Goal: Share content: Share content

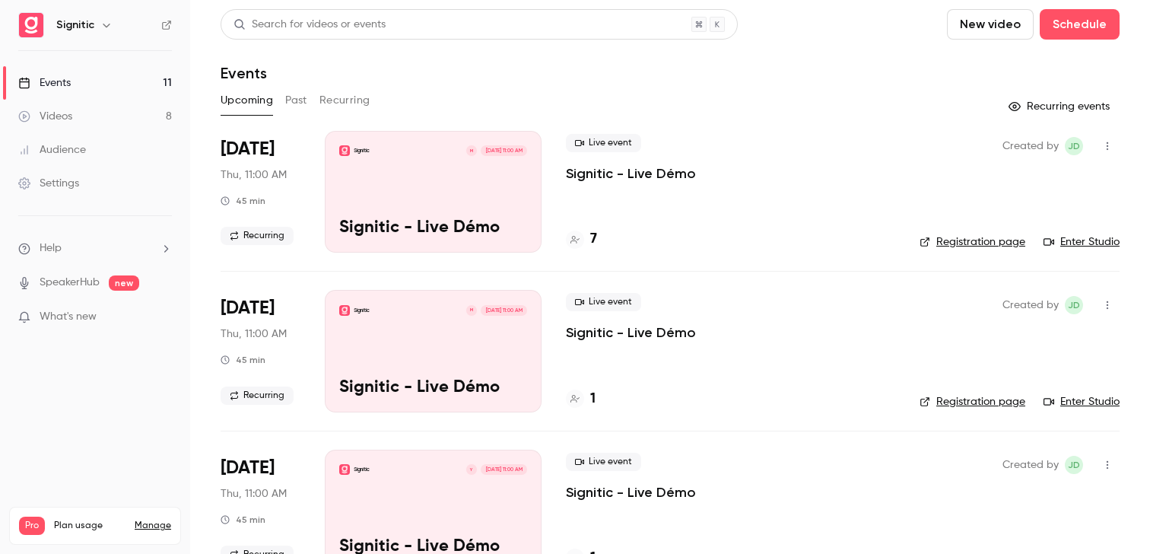
click at [618, 209] on div "Live event Signitic - Live Démo 7" at bounding box center [730, 192] width 329 height 122
click at [370, 154] on p "Signitic" at bounding box center [362, 151] width 16 height 8
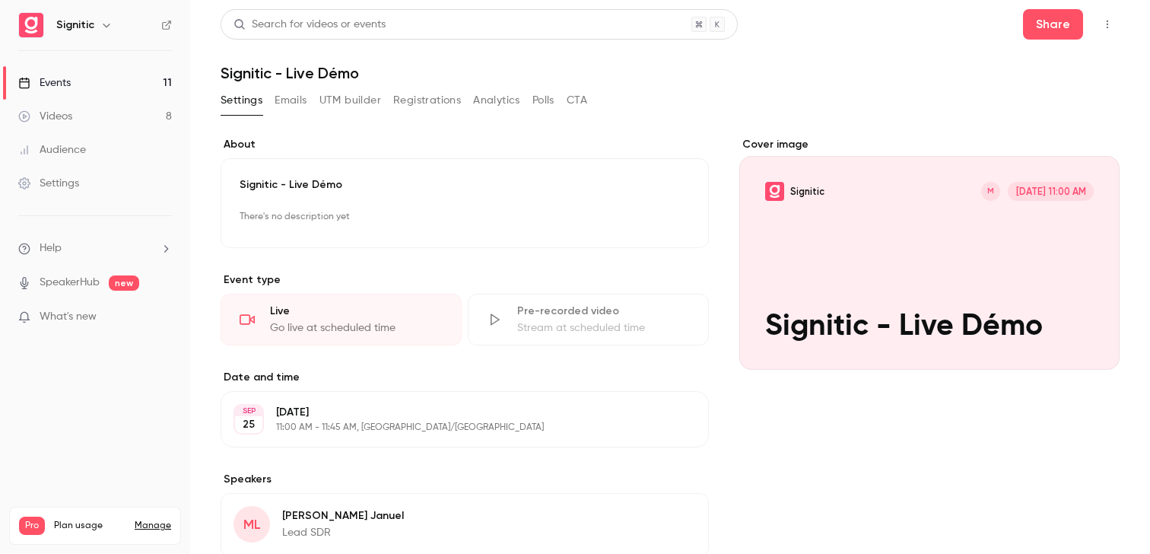
click at [427, 103] on button "Registrations" at bounding box center [427, 100] width 68 height 24
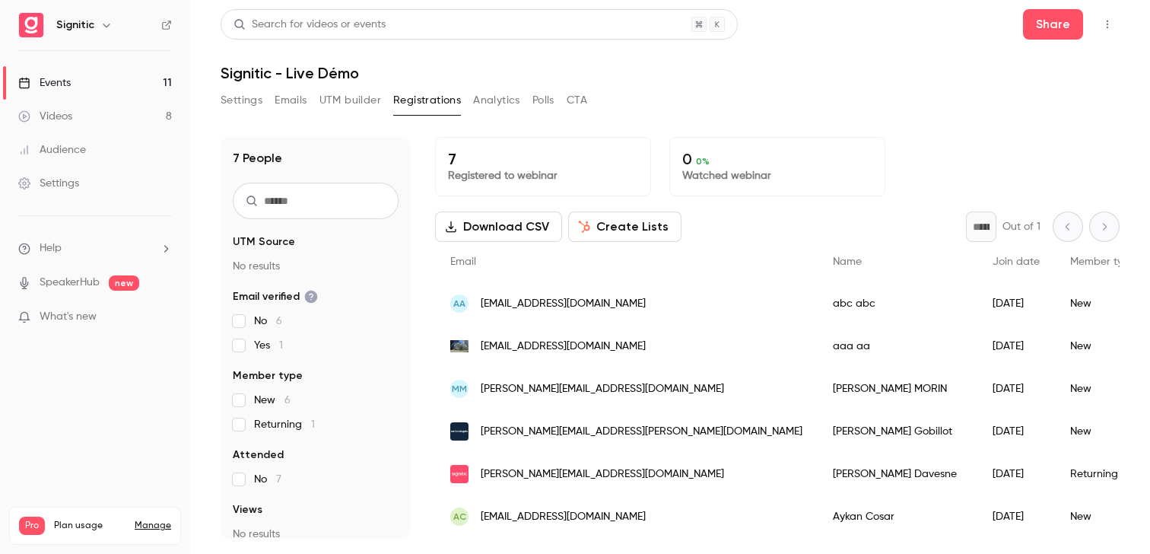
click at [259, 102] on button "Settings" at bounding box center [242, 100] width 42 height 24
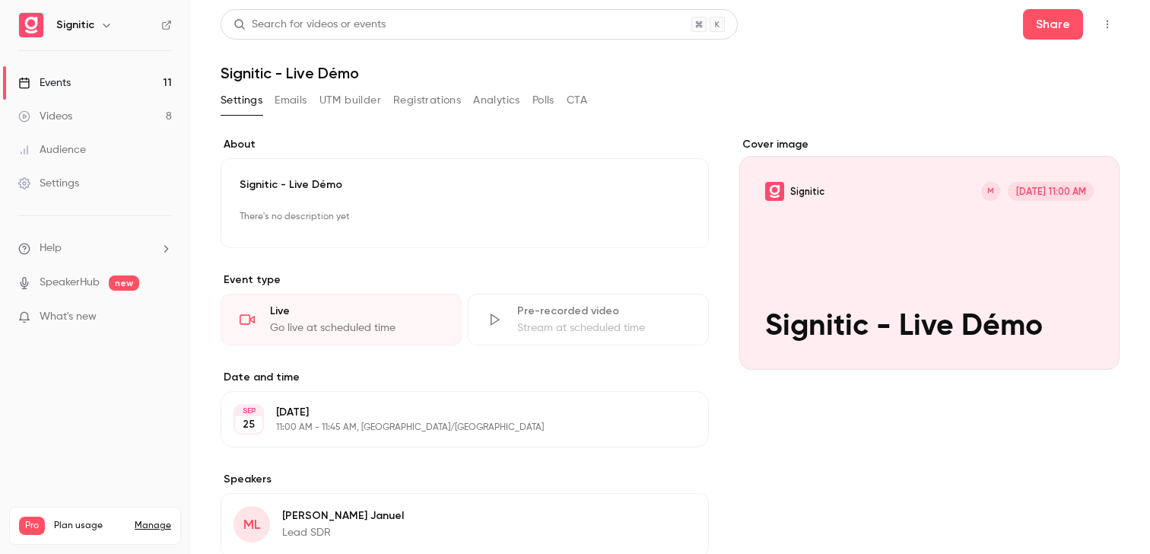
click at [1112, 25] on icon "button" at bounding box center [1107, 24] width 12 height 11
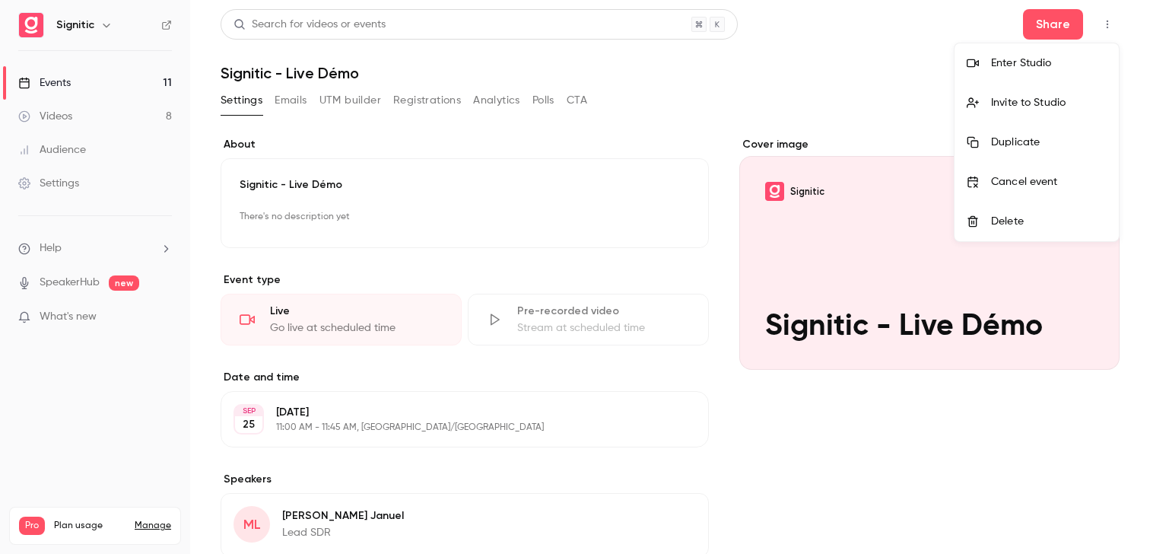
click at [1065, 27] on div at bounding box center [575, 277] width 1150 height 554
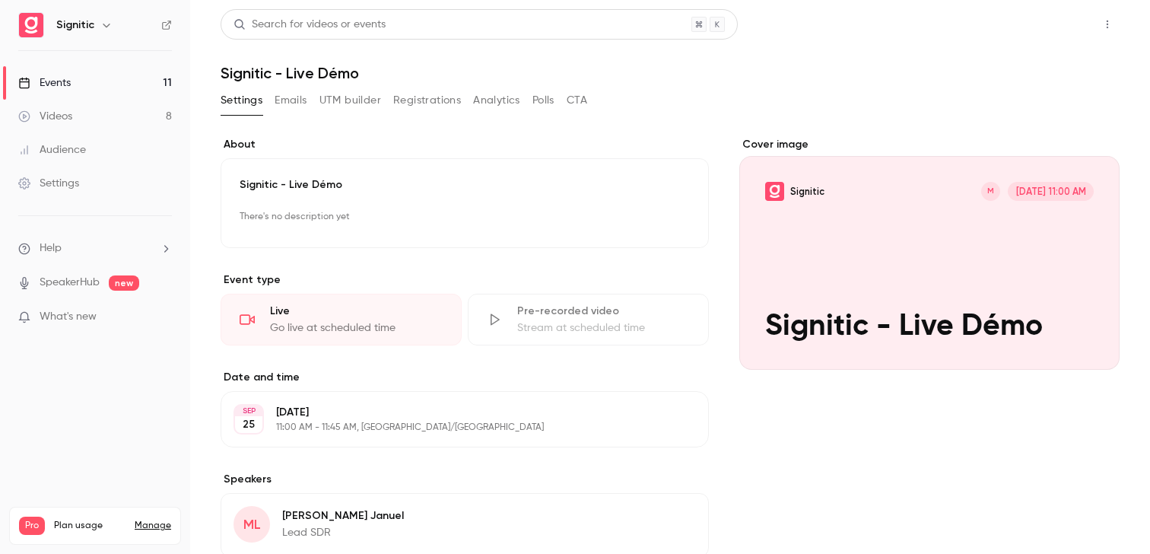
click at [1061, 34] on button "Share" at bounding box center [1053, 24] width 60 height 30
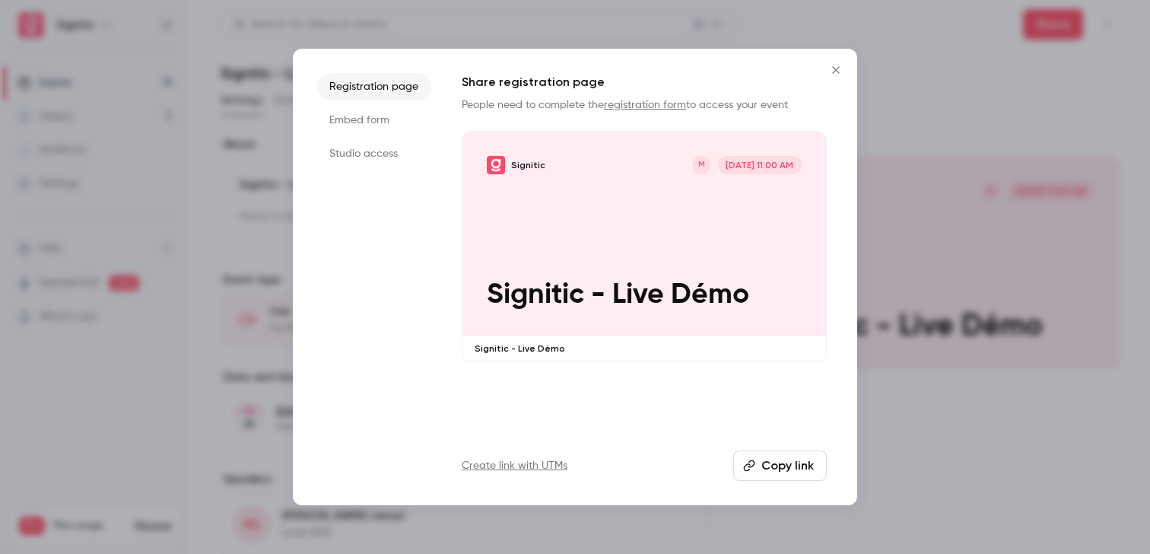
click at [772, 463] on button "Copy link" at bounding box center [780, 465] width 94 height 30
